Goal: Information Seeking & Learning: Learn about a topic

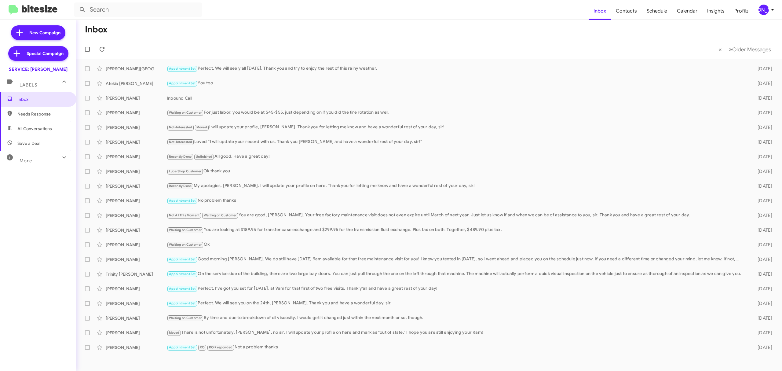
click at [764, 10] on div "[PERSON_NAME]" at bounding box center [763, 10] width 10 height 10
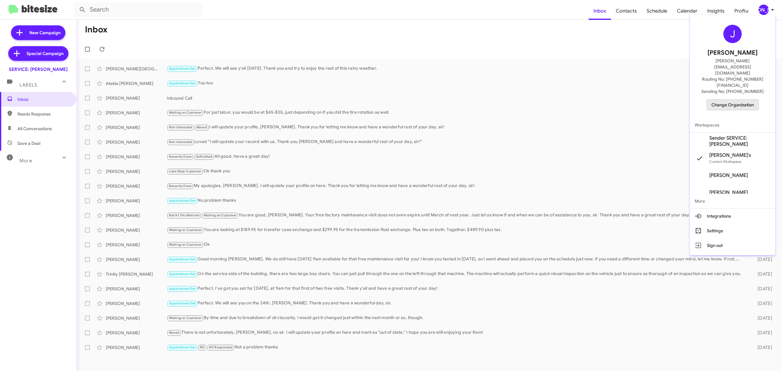
click at [735, 100] on span "Change Organization" at bounding box center [732, 105] width 42 height 10
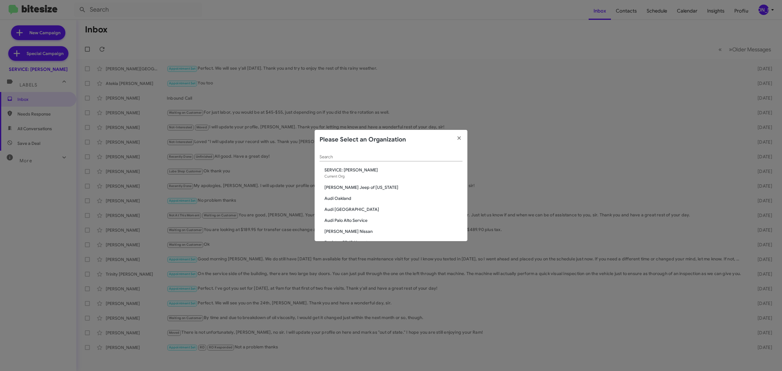
click at [402, 158] on input "Search" at bounding box center [390, 157] width 143 height 5
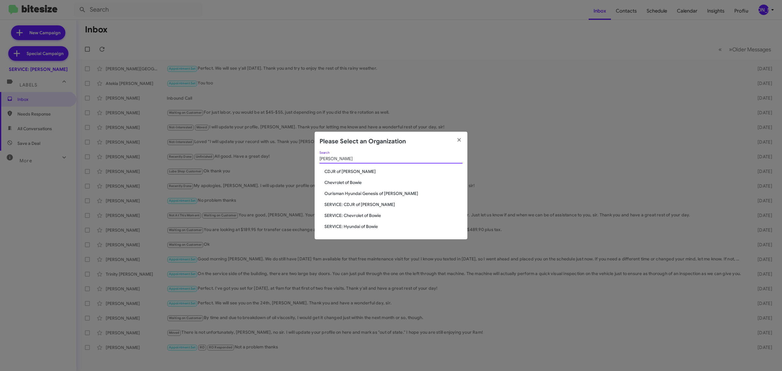
type input "bowie"
click at [348, 184] on span "Chevrolet of Bowie" at bounding box center [393, 182] width 138 height 6
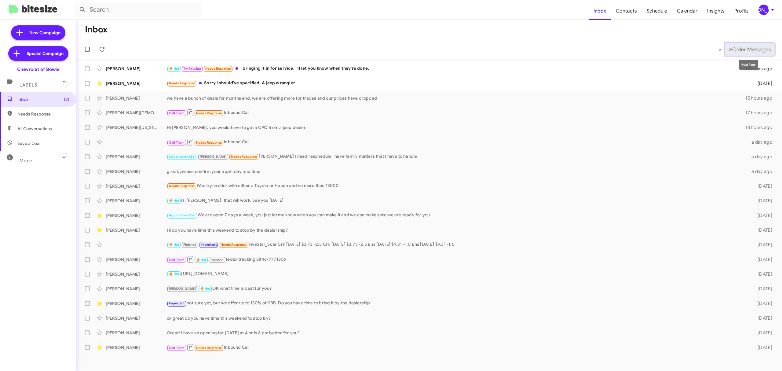
click at [749, 50] on span "Older Messages" at bounding box center [751, 49] width 39 height 7
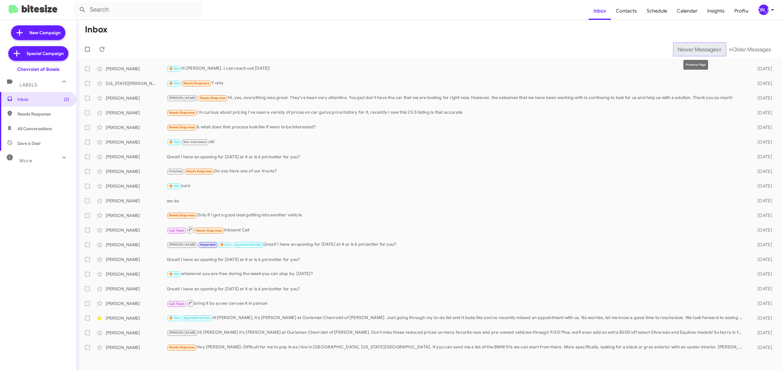
click at [690, 50] on span "Newer Messages" at bounding box center [697, 49] width 41 height 7
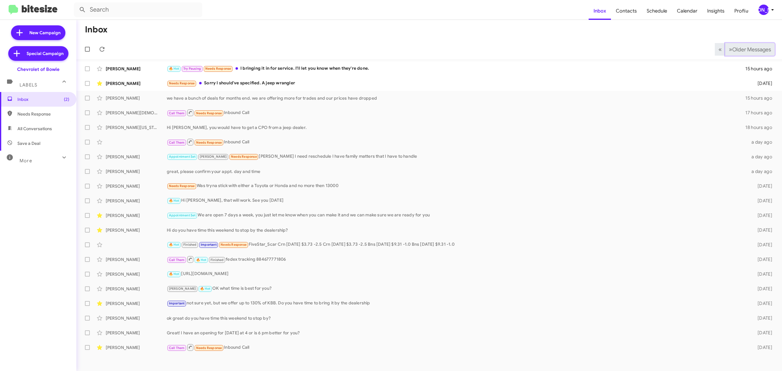
click at [734, 49] on span "Older Messages" at bounding box center [751, 49] width 39 height 7
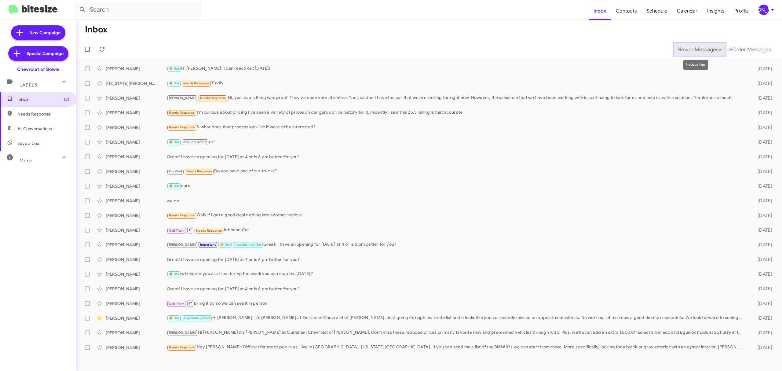
click at [697, 51] on span "Newer Messages" at bounding box center [697, 49] width 41 height 7
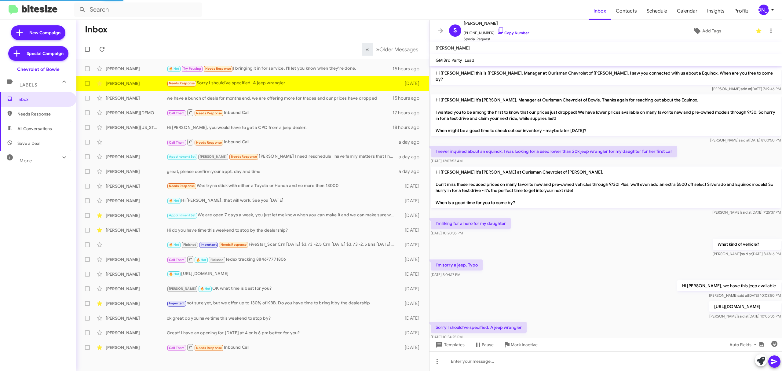
scroll to position [13, 0]
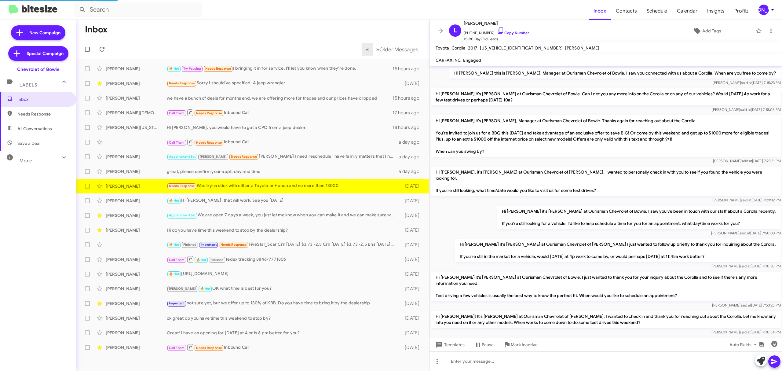
scroll to position [234, 0]
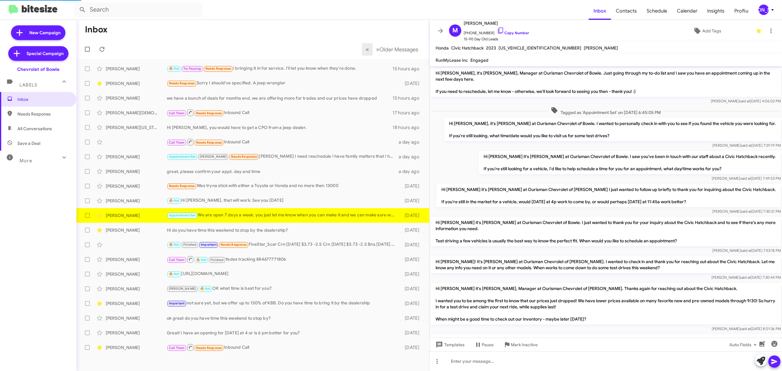
scroll to position [140, 0]
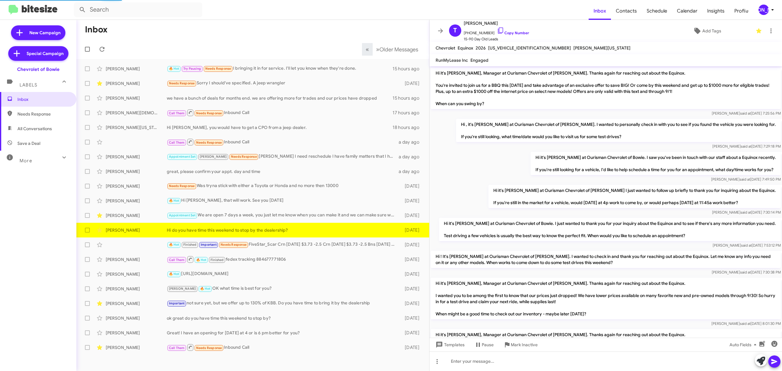
scroll to position [139, 0]
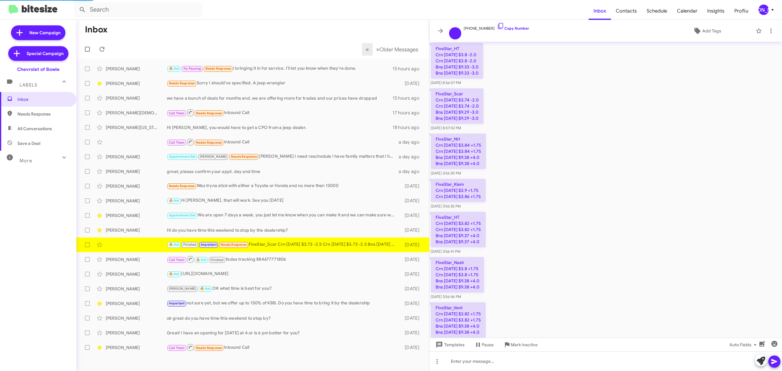
scroll to position [602, 0]
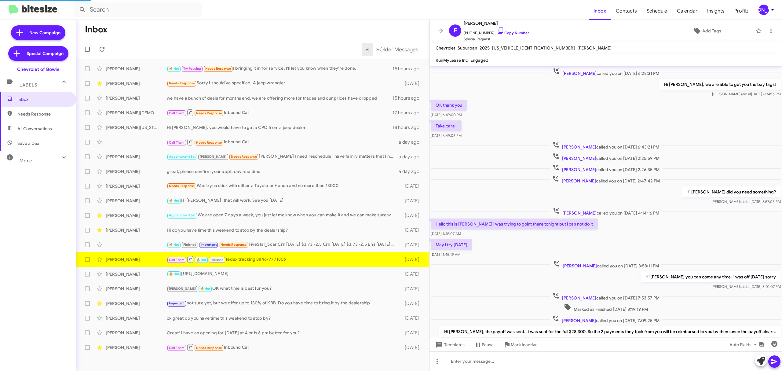
scroll to position [71, 0]
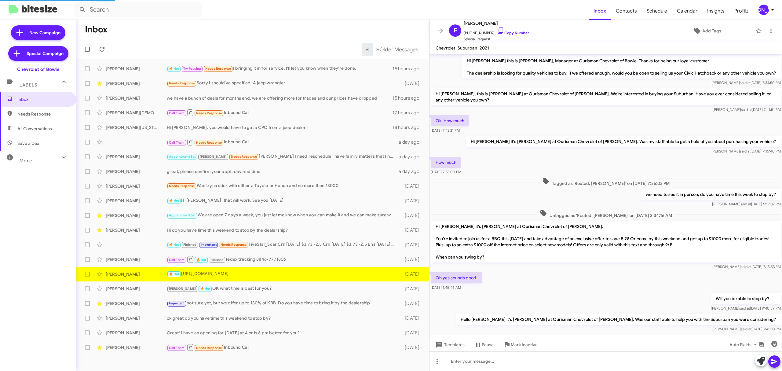
scroll to position [164, 0]
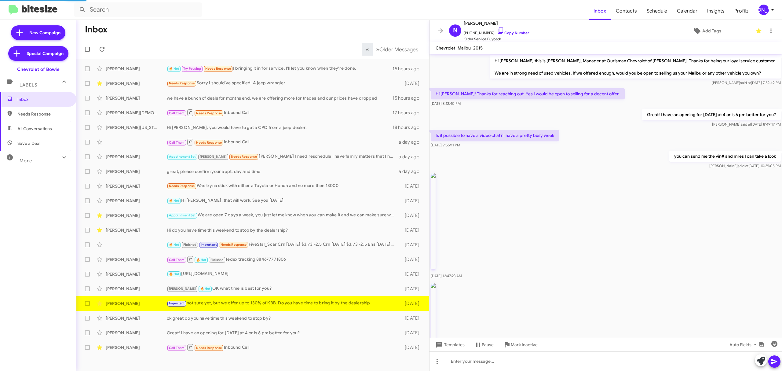
scroll to position [136, 0]
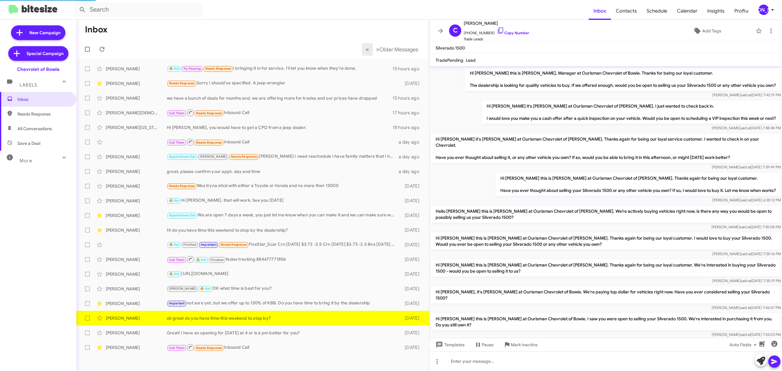
scroll to position [47, 0]
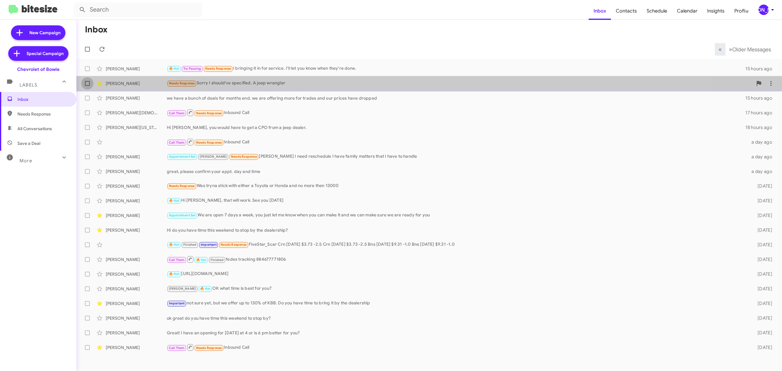
click at [87, 81] on span at bounding box center [87, 83] width 5 height 5
click at [87, 86] on input "checkbox" at bounding box center [87, 86] width 0 height 0
checkbox input "true"
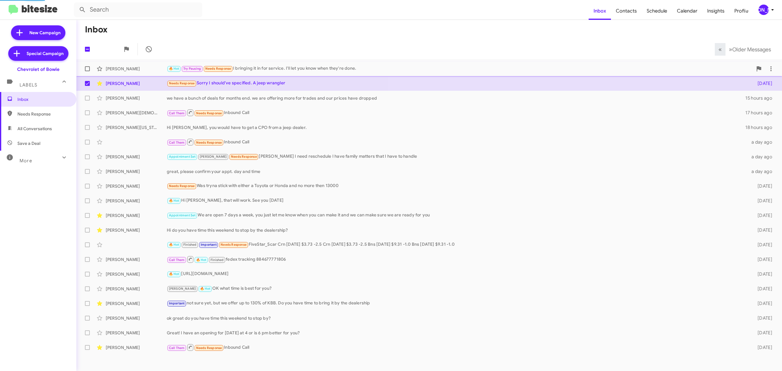
click at [88, 70] on span at bounding box center [87, 68] width 5 height 5
click at [87, 71] on input "checkbox" at bounding box center [87, 71] width 0 height 0
checkbox input "true"
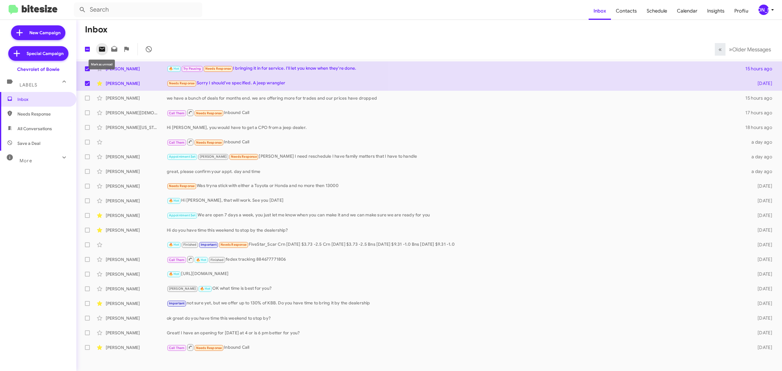
click at [101, 52] on icon at bounding box center [101, 49] width 7 height 7
click at [774, 15] on span "[PERSON_NAME]" at bounding box center [767, 10] width 18 height 10
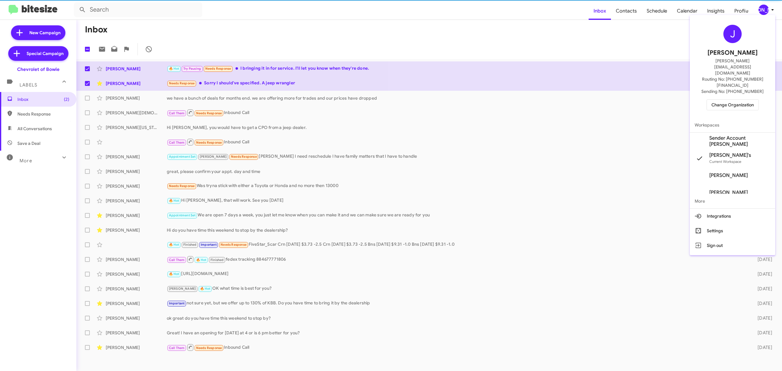
click at [769, 12] on div at bounding box center [391, 185] width 782 height 371
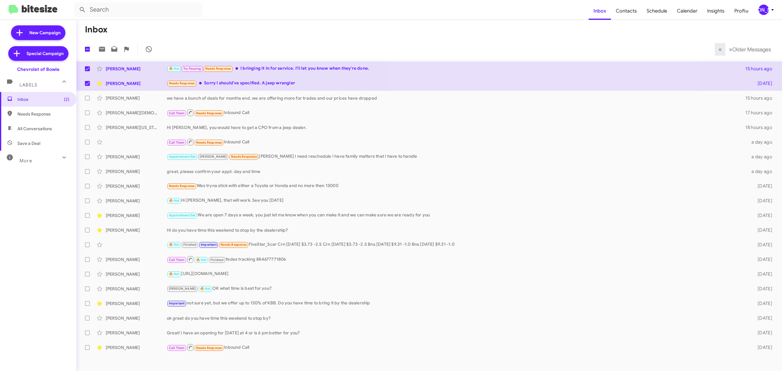
click at [766, 7] on div "[PERSON_NAME]" at bounding box center [763, 10] width 10 height 10
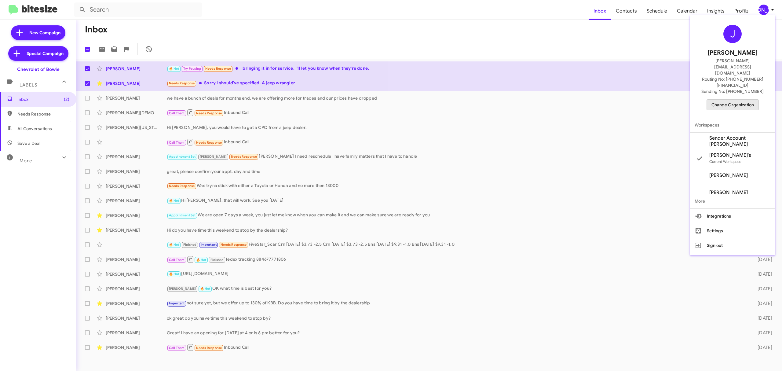
click at [737, 100] on span "Change Organization" at bounding box center [732, 105] width 42 height 10
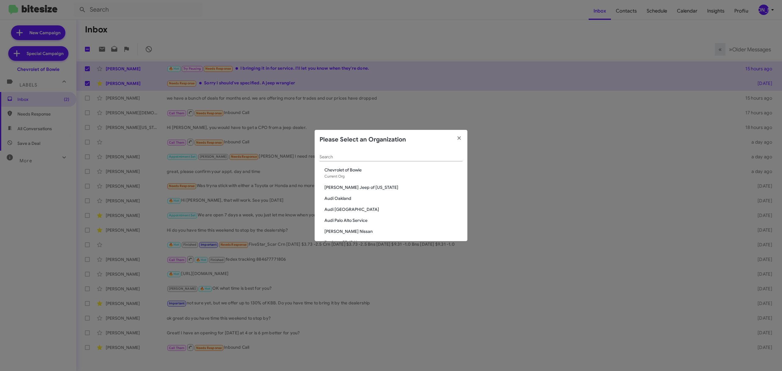
click at [383, 159] on input "Search" at bounding box center [390, 157] width 143 height 5
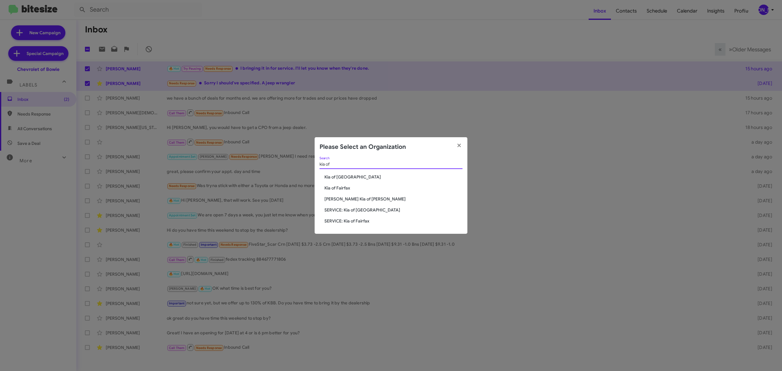
type input "kia of"
click at [349, 176] on span "Kia of Catonsville" at bounding box center [393, 177] width 138 height 6
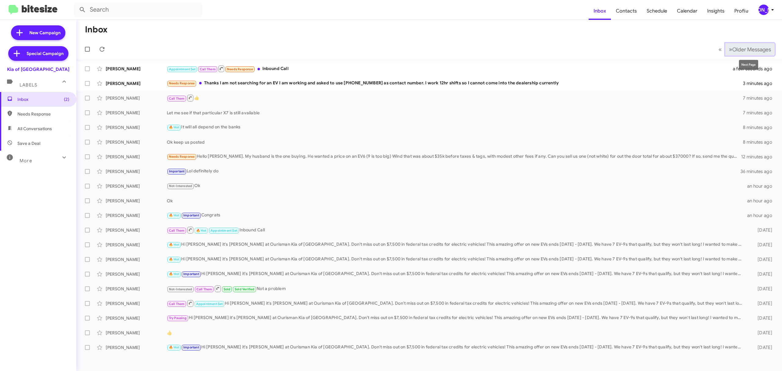
click at [736, 53] on button "» Next Older Messages" at bounding box center [749, 49] width 49 height 13
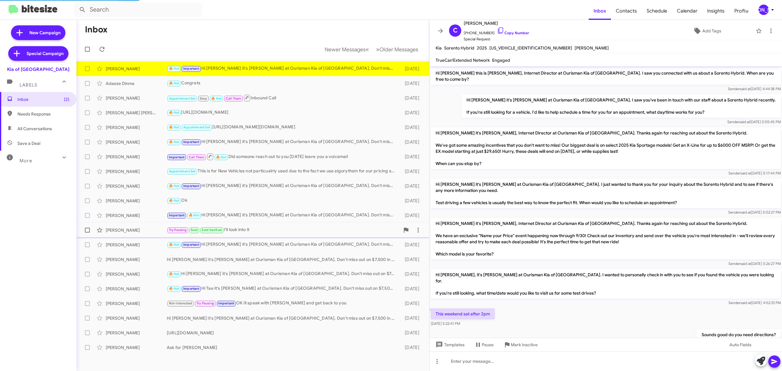
scroll to position [286, 0]
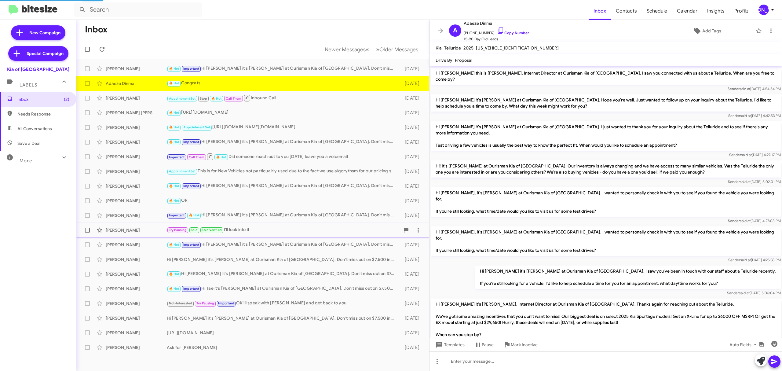
scroll to position [200, 0]
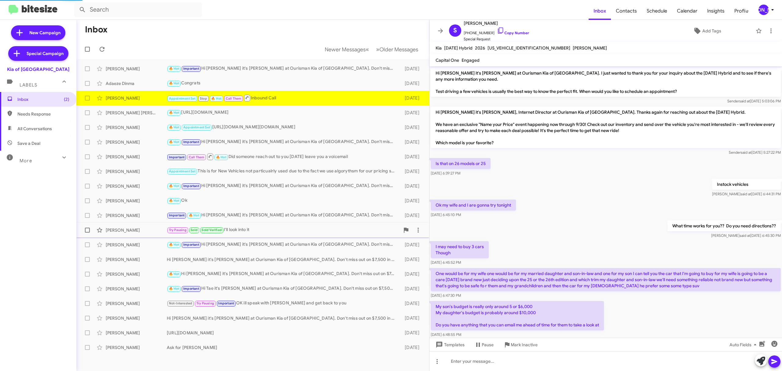
scroll to position [226, 0]
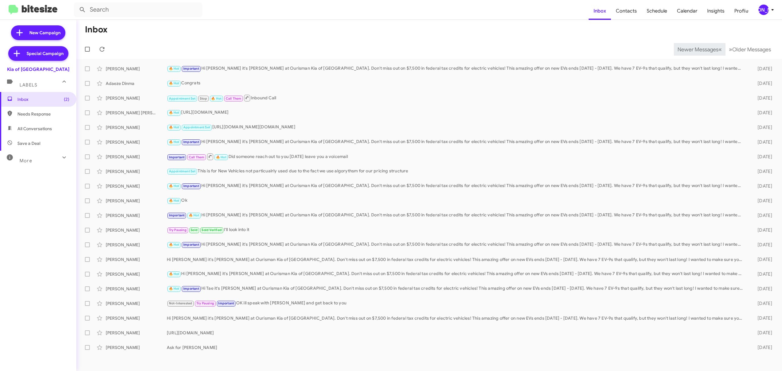
click at [693, 49] on span "Newer Messages" at bounding box center [697, 49] width 41 height 7
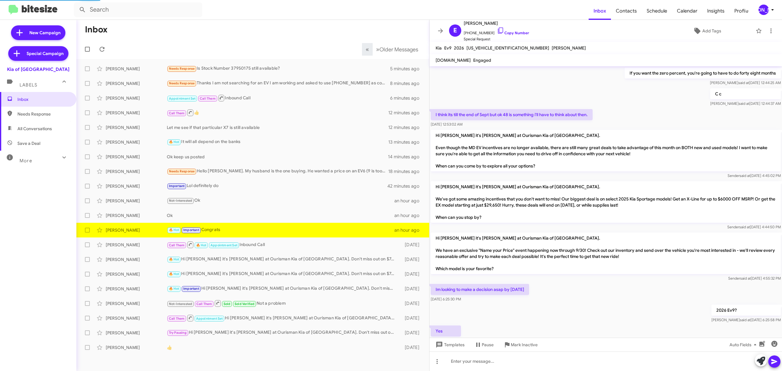
scroll to position [297, 0]
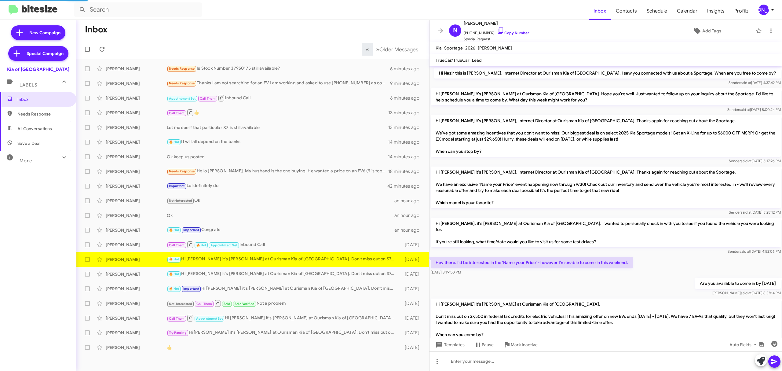
scroll to position [17, 0]
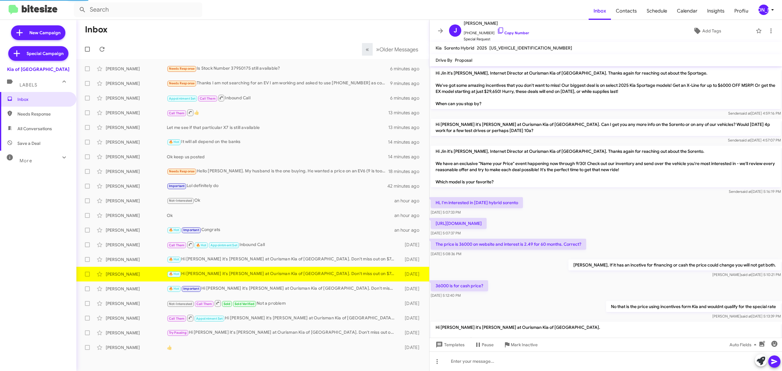
scroll to position [49, 0]
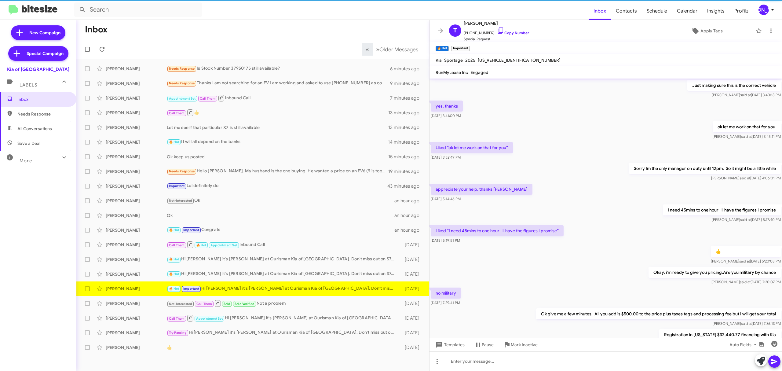
scroll to position [205, 0]
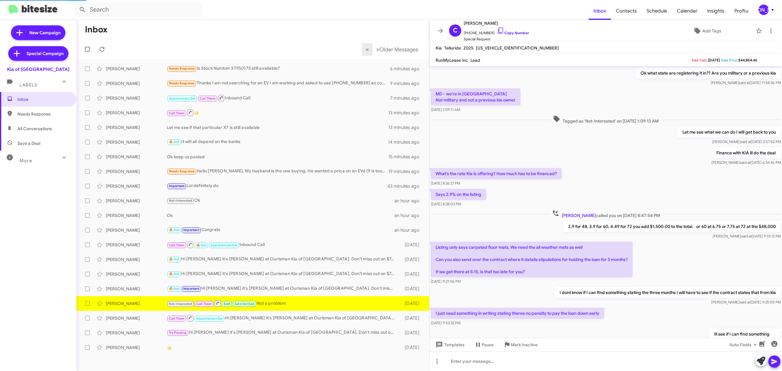
scroll to position [158, 0]
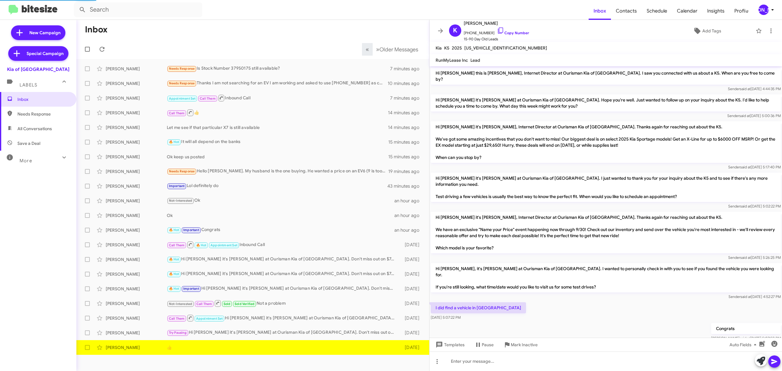
scroll to position [19, 0]
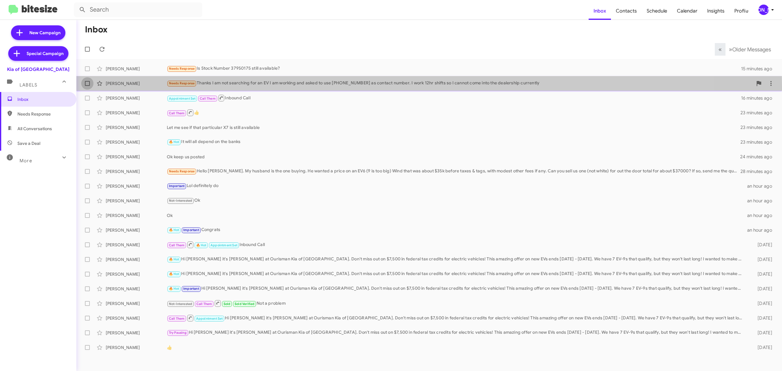
click at [89, 87] on label at bounding box center [87, 83] width 12 height 12
click at [87, 86] on input "checkbox" at bounding box center [87, 86] width 0 height 0
checkbox input "true"
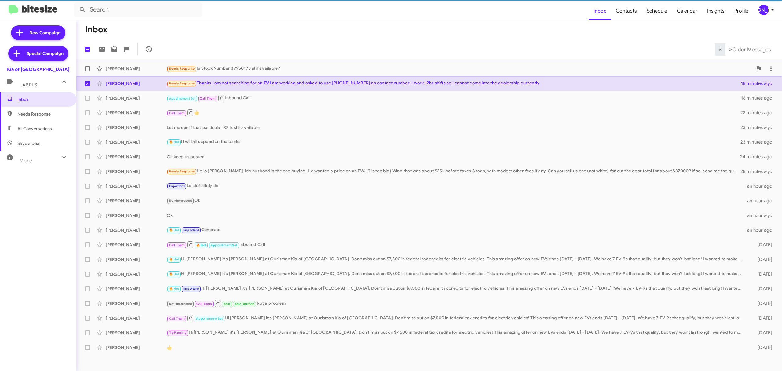
click at [87, 72] on label at bounding box center [87, 69] width 12 height 12
click at [87, 71] on input "checkbox" at bounding box center [87, 71] width 0 height 0
checkbox input "true"
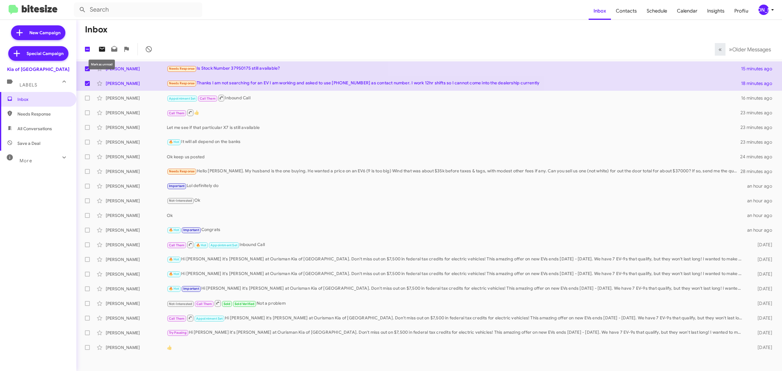
click at [103, 48] on icon at bounding box center [102, 49] width 6 height 5
click at [768, 14] on span "[PERSON_NAME]" at bounding box center [767, 10] width 18 height 10
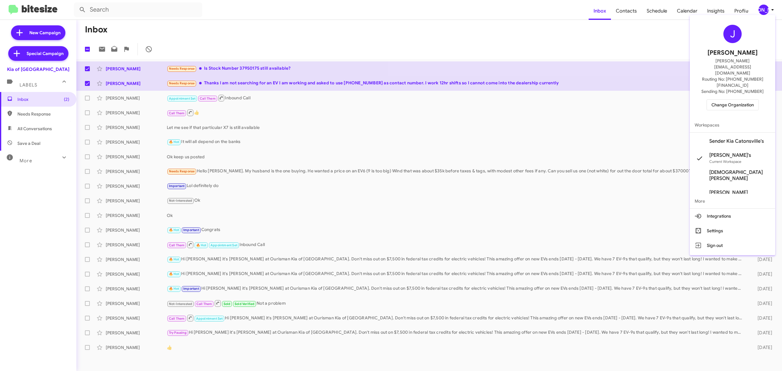
click at [723, 100] on span "Change Organization" at bounding box center [732, 105] width 42 height 10
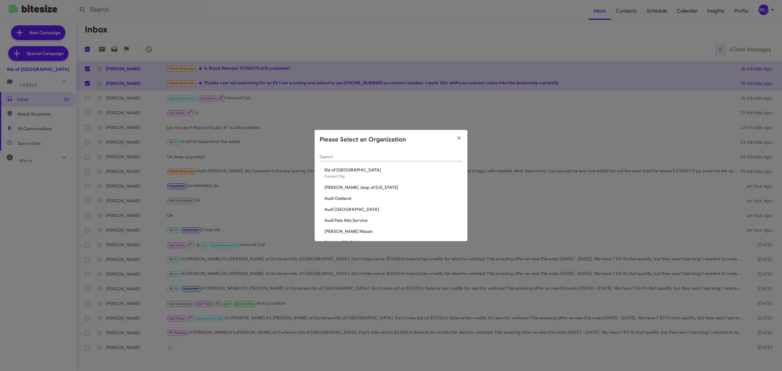
click at [380, 158] on input "Search" at bounding box center [390, 157] width 143 height 5
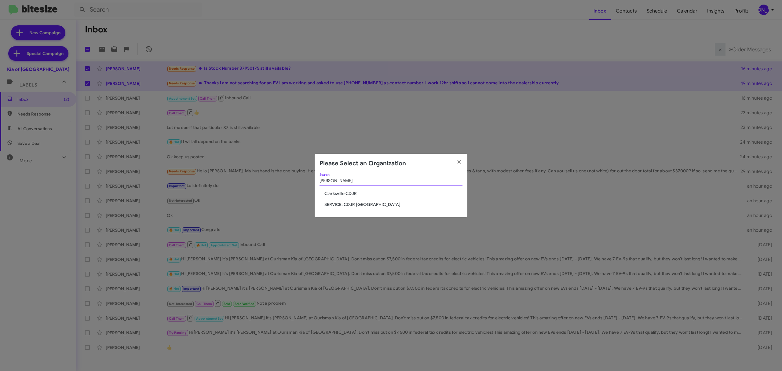
type input "clark"
click at [349, 195] on span "Clarksville CDJR" at bounding box center [393, 193] width 138 height 6
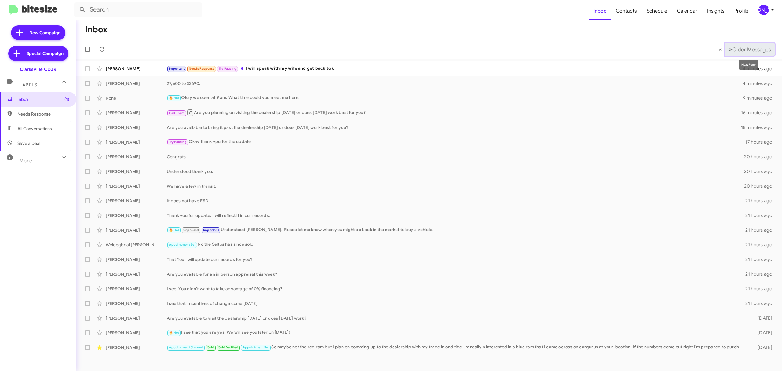
click at [739, 51] on span "Older Messages" at bounding box center [751, 49] width 39 height 7
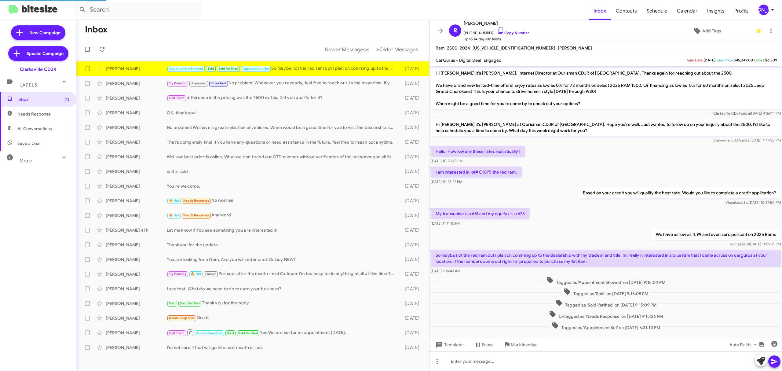
scroll to position [15, 0]
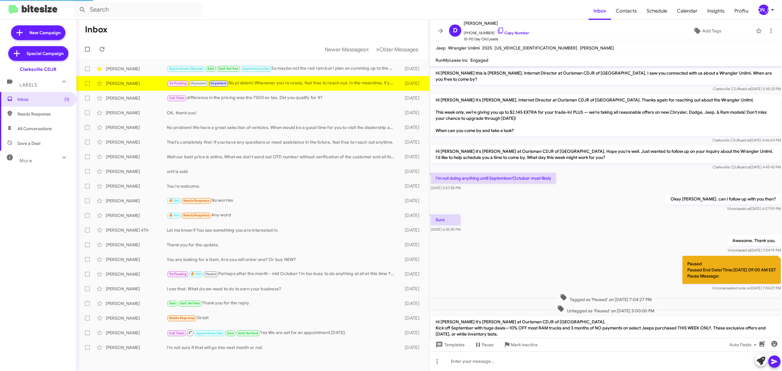
scroll to position [153, 0]
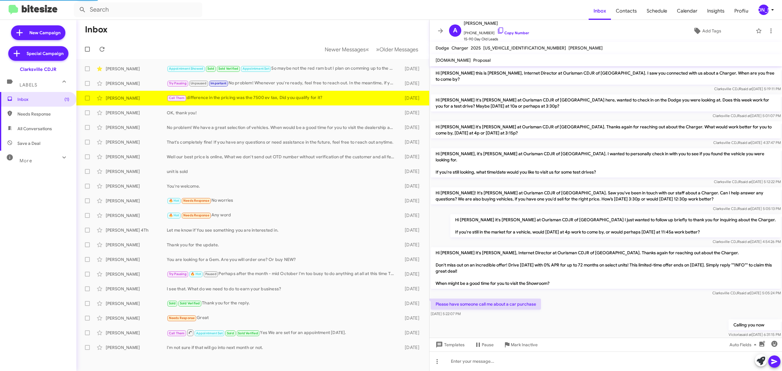
scroll to position [70, 0]
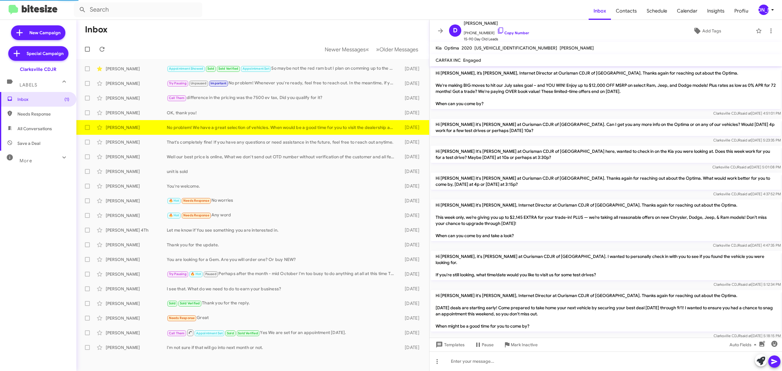
scroll to position [200, 0]
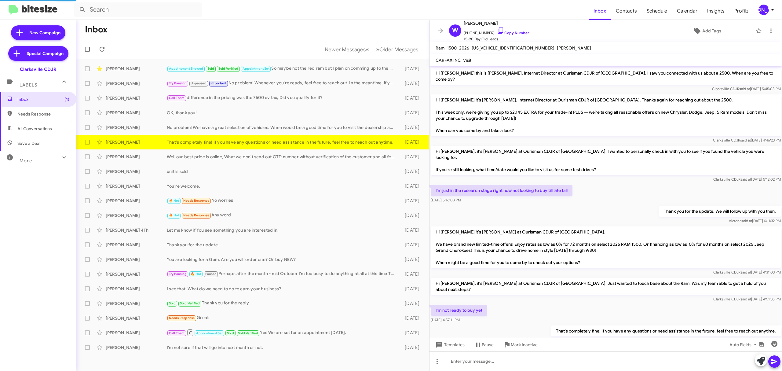
scroll to position [3, 0]
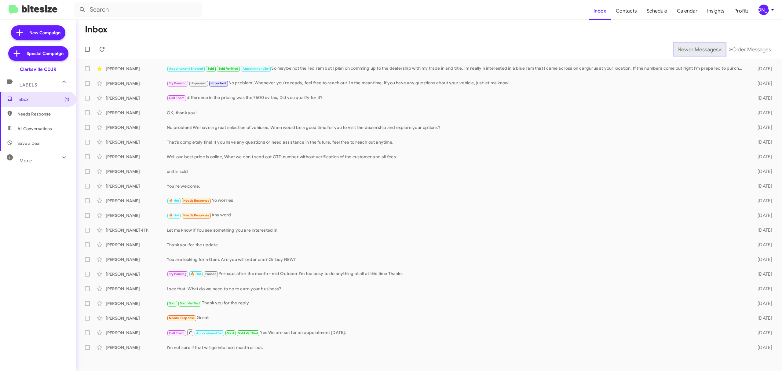
click at [693, 49] on span "Newer Messages" at bounding box center [697, 49] width 41 height 7
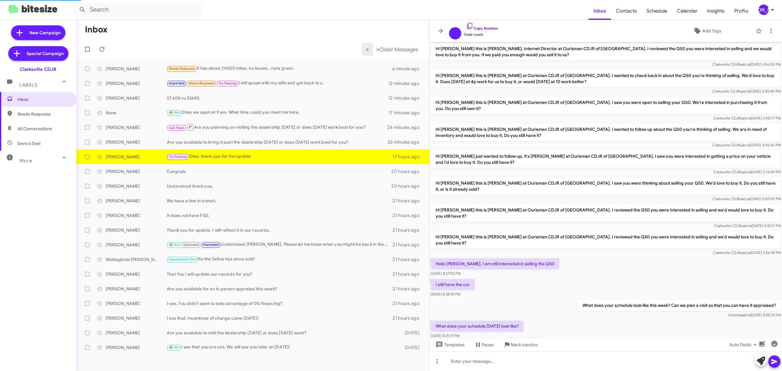
scroll to position [108, 0]
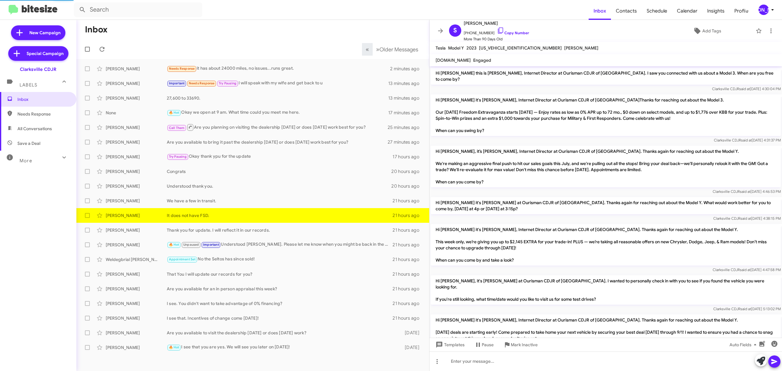
scroll to position [309, 0]
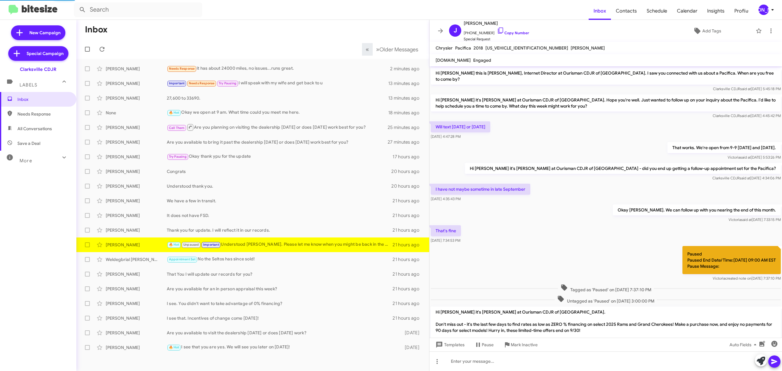
scroll to position [76, 0]
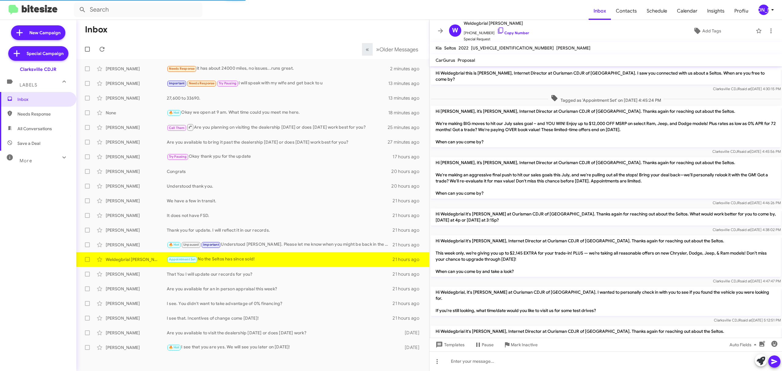
scroll to position [280, 0]
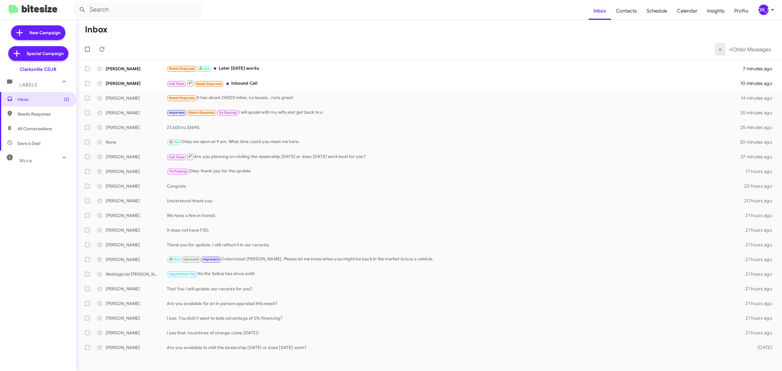
drag, startPoint x: 777, startPoint y: 13, endPoint x: 772, endPoint y: 13, distance: 5.2
click at [777, 13] on mat-toolbar "Inbox Contacts Schedule Calendar Insights Profile JA" at bounding box center [391, 10] width 782 height 20
click at [769, 11] on icon at bounding box center [772, 9] width 7 height 7
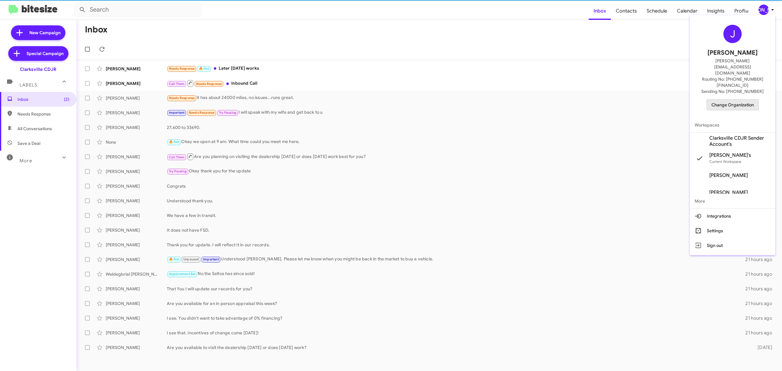
click at [732, 100] on span "Change Organization" at bounding box center [732, 105] width 42 height 10
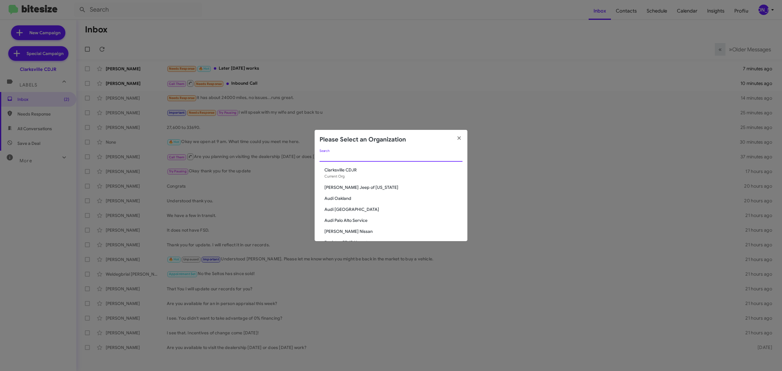
click at [350, 155] on input "Search" at bounding box center [390, 157] width 143 height 5
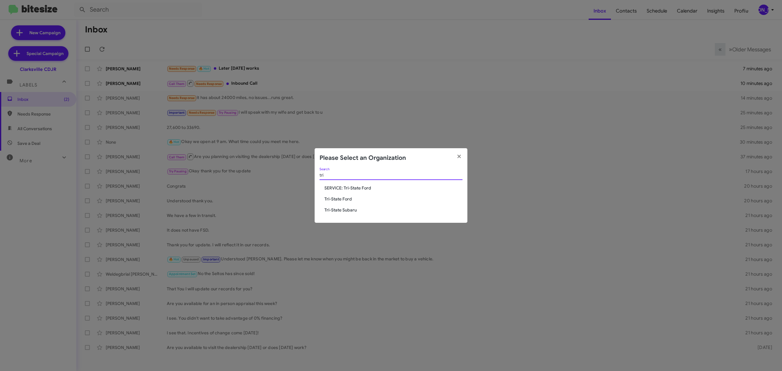
type input "tri"
click at [348, 212] on span "Tri-State Subaru" at bounding box center [393, 210] width 138 height 6
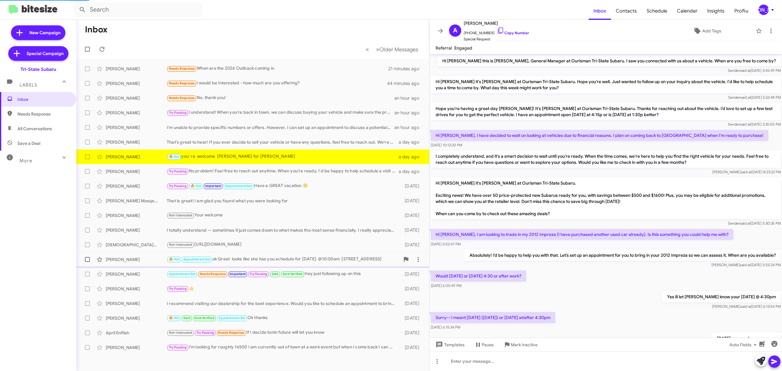
scroll to position [100, 0]
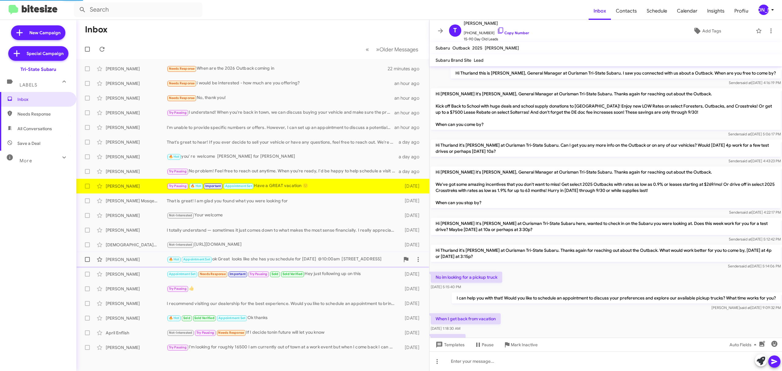
scroll to position [162, 0]
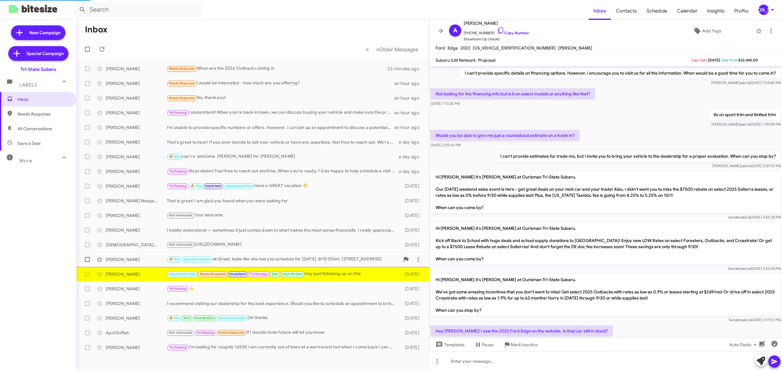
scroll to position [250, 0]
